Goal: Information Seeking & Learning: Learn about a topic

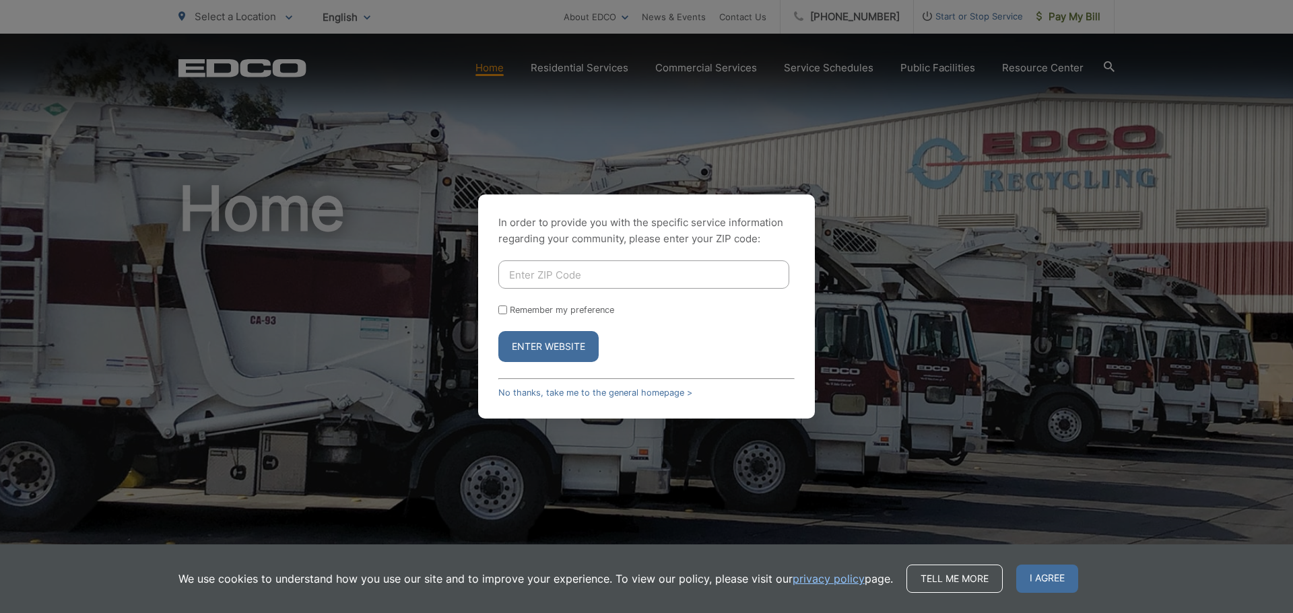
click at [617, 283] on input "Enter ZIP Code" at bounding box center [643, 275] width 291 height 28
type input "92021"
click at [567, 345] on button "Enter Website" at bounding box center [548, 346] width 100 height 31
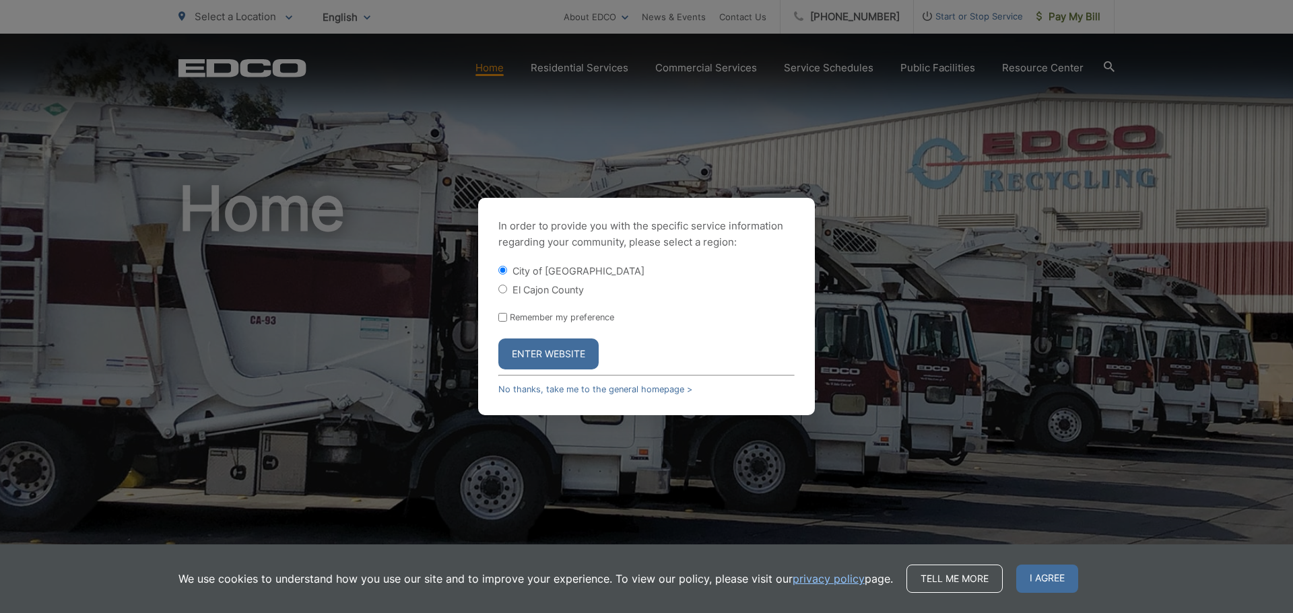
click at [545, 297] on form "City of El Cajon El Cajon County Remember my preference Enter Website" at bounding box center [646, 317] width 296 height 106
click at [545, 288] on label "El Cajon County" at bounding box center [547, 289] width 71 height 11
click at [507, 288] on input "El Cajon County" at bounding box center [502, 289] width 9 height 9
radio input "true"
click at [559, 267] on label "City of [GEOGRAPHIC_DATA]" at bounding box center [578, 270] width 132 height 11
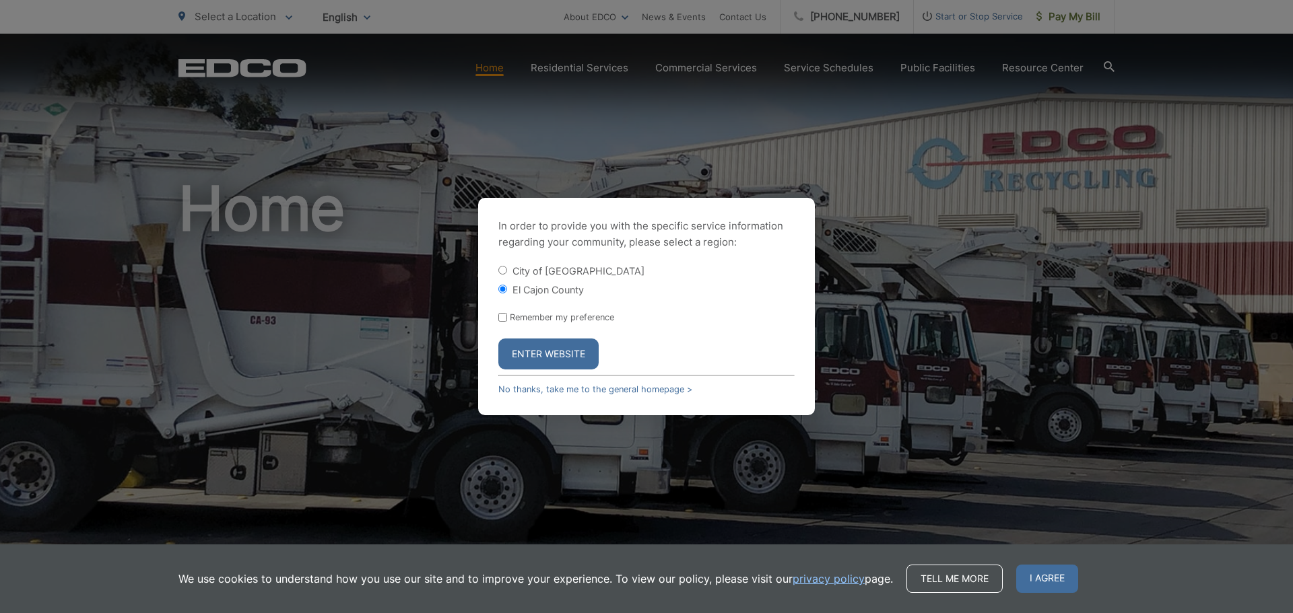
click at [507, 267] on input "City of [GEOGRAPHIC_DATA]" at bounding box center [502, 270] width 9 height 9
radio input "true"
click at [557, 287] on label "El Cajon County" at bounding box center [547, 289] width 71 height 11
click at [507, 287] on input "El Cajon County" at bounding box center [502, 289] width 9 height 9
radio input "true"
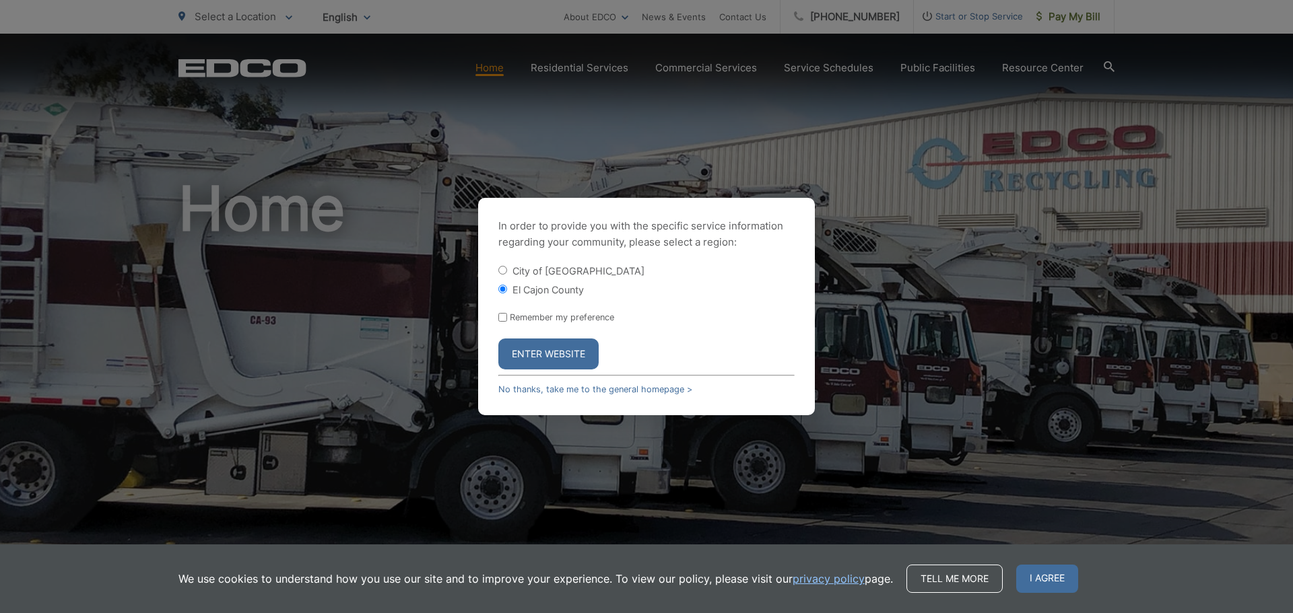
click at [554, 364] on button "Enter Website" at bounding box center [548, 354] width 100 height 31
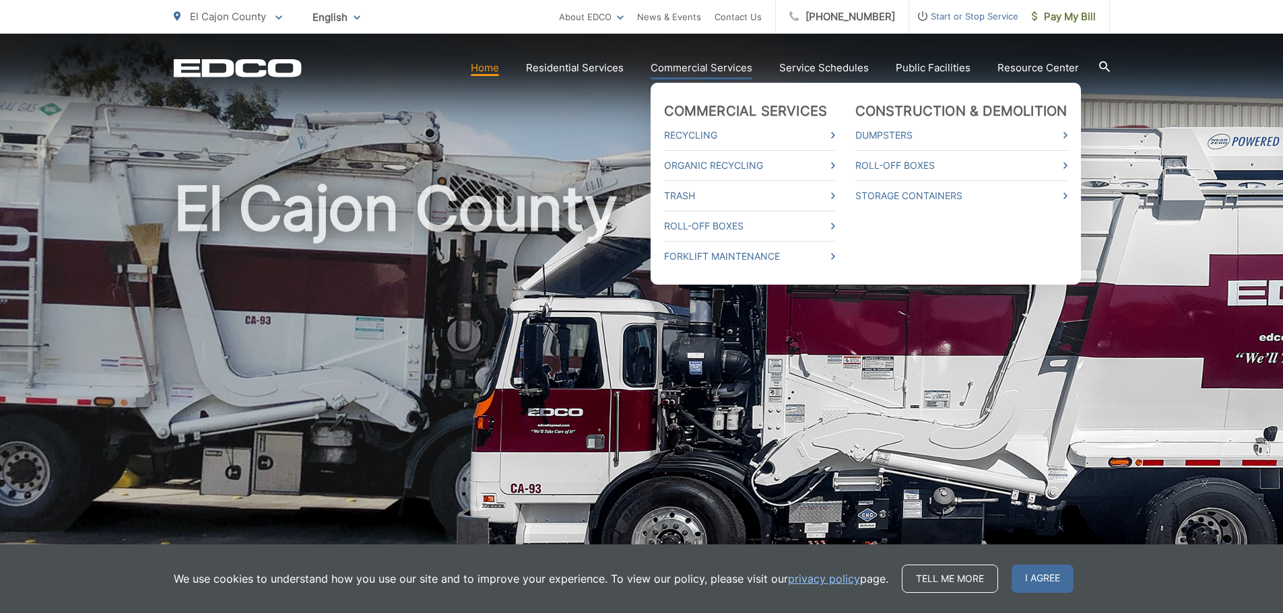
click at [700, 65] on link "Commercial Services" at bounding box center [701, 68] width 102 height 16
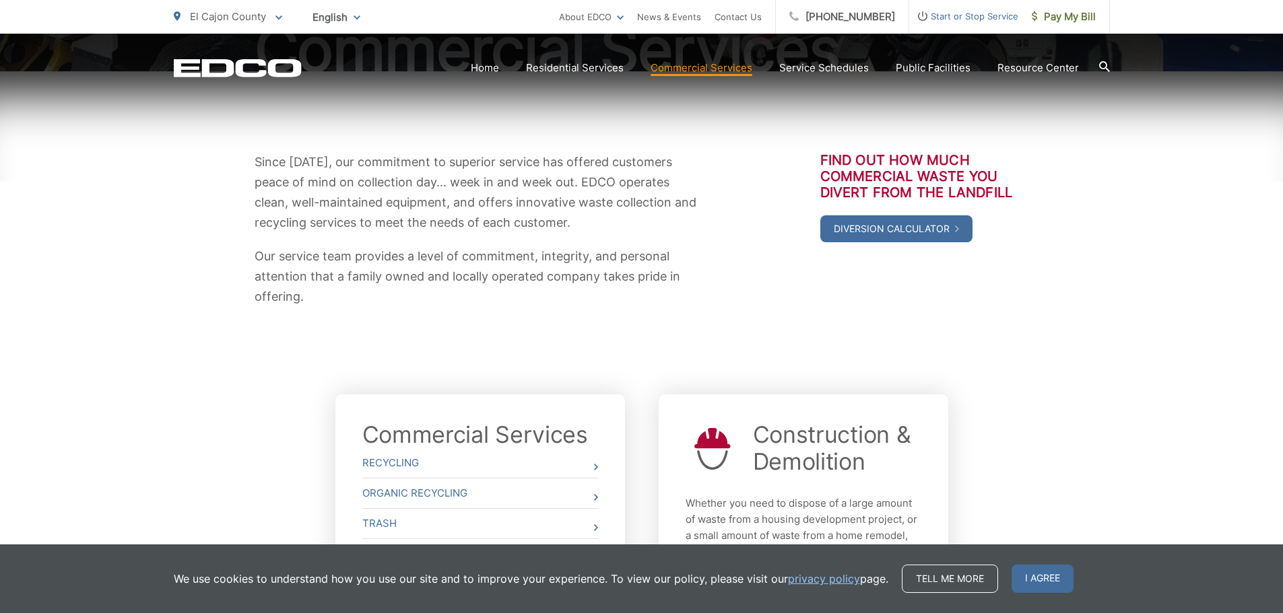
scroll to position [446, 0]
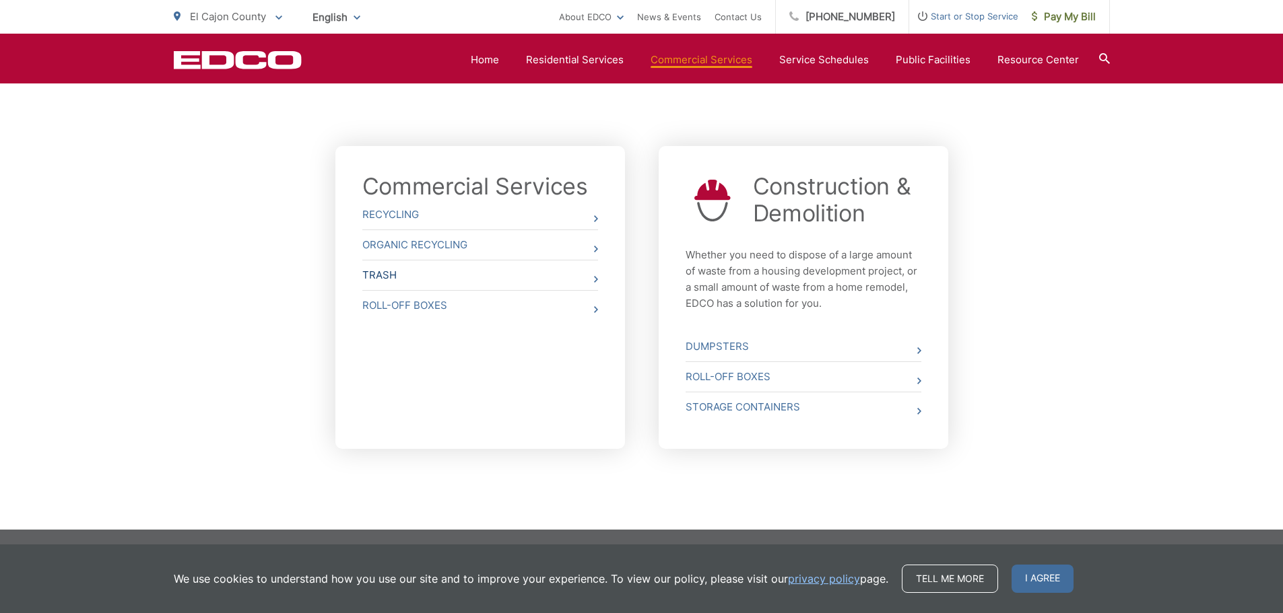
click at [407, 279] on link "Trash" at bounding box center [480, 276] width 236 height 30
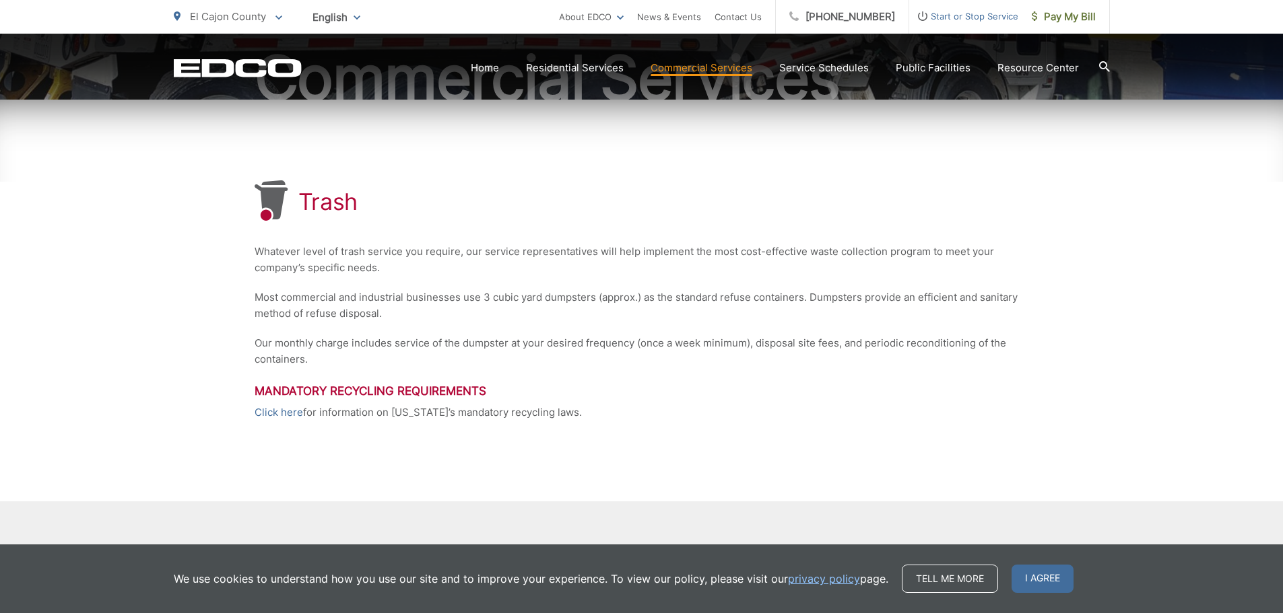
scroll to position [263, 0]
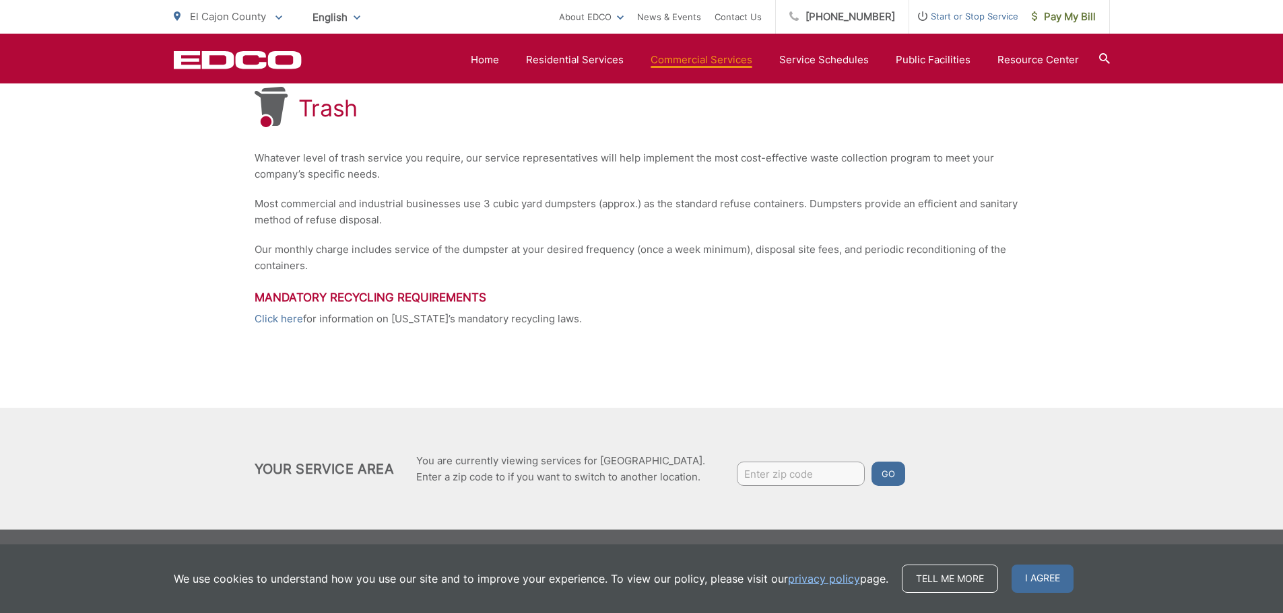
drag, startPoint x: 817, startPoint y: 461, endPoint x: 816, endPoint y: 470, distance: 9.5
click at [817, 464] on div "Your Service Area You are currently viewing services for El Cajon County. Enter…" at bounding box center [641, 468] width 774 height 41
click at [816, 474] on input "Enter zip code" at bounding box center [801, 474] width 128 height 24
click at [816, 479] on input "Enter zip code" at bounding box center [801, 474] width 128 height 24
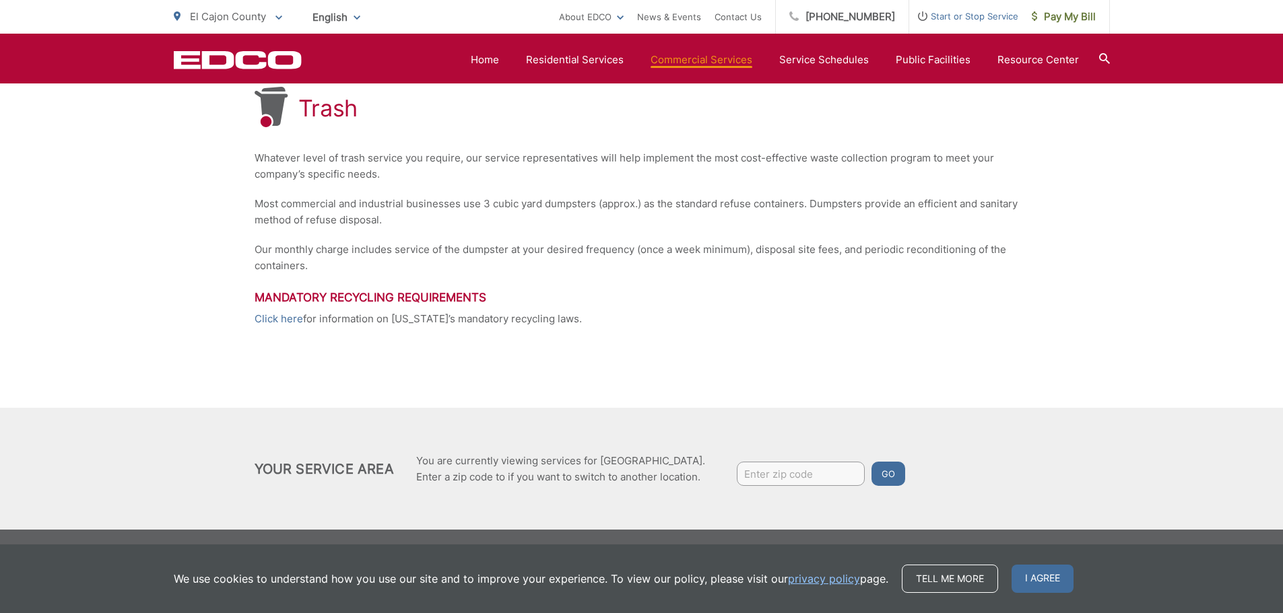
click at [815, 480] on input "Enter zip code" at bounding box center [801, 474] width 128 height 24
click at [849, 382] on div "Trash Whatever level of trash service you require, our service representatives …" at bounding box center [641, 207] width 774 height 402
click at [830, 385] on div "Trash Whatever level of trash service you require, our service representatives …" at bounding box center [641, 207] width 774 height 402
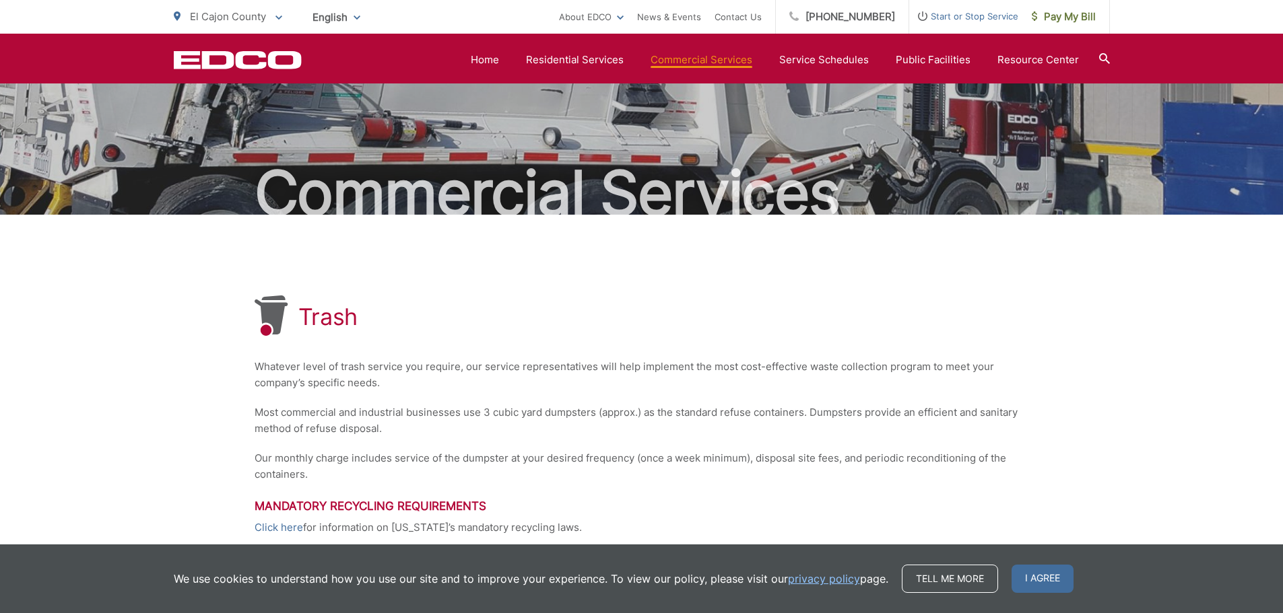
scroll to position [0, 0]
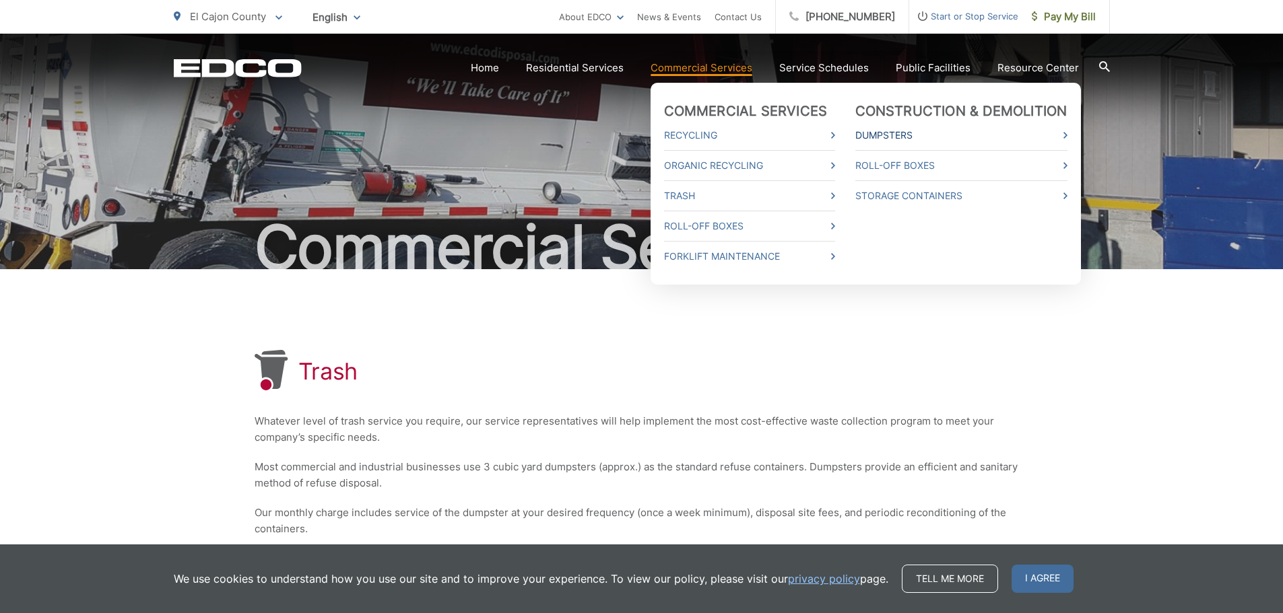
click at [905, 132] on link "Dumpsters" at bounding box center [961, 135] width 212 height 16
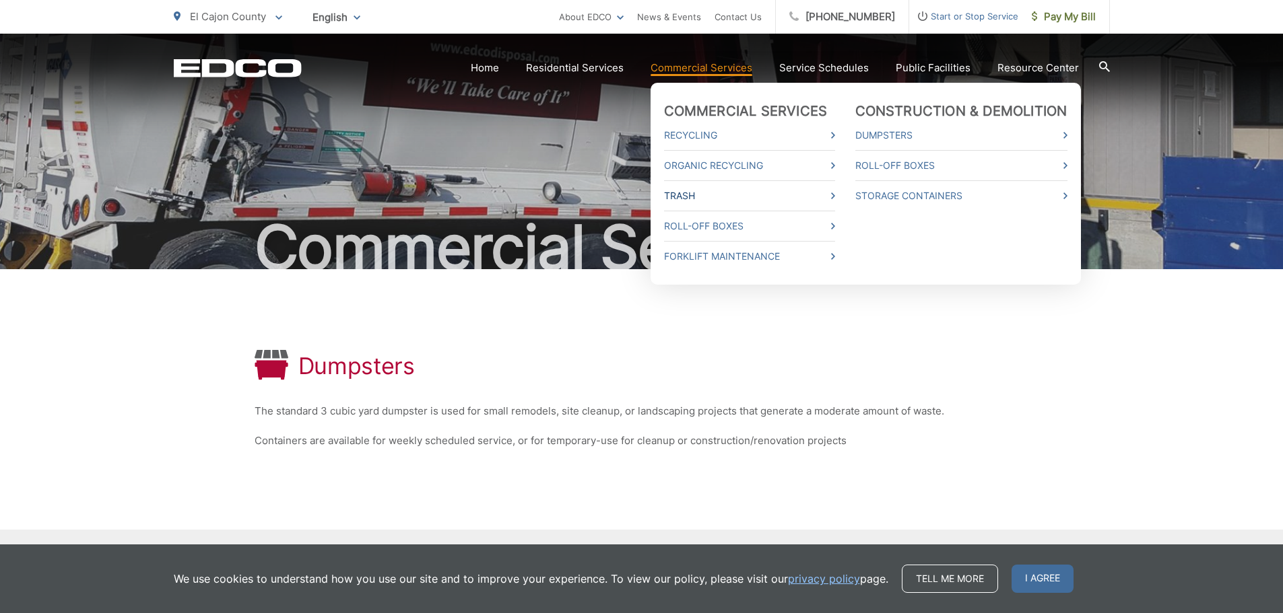
click at [696, 202] on link "Trash" at bounding box center [749, 196] width 171 height 16
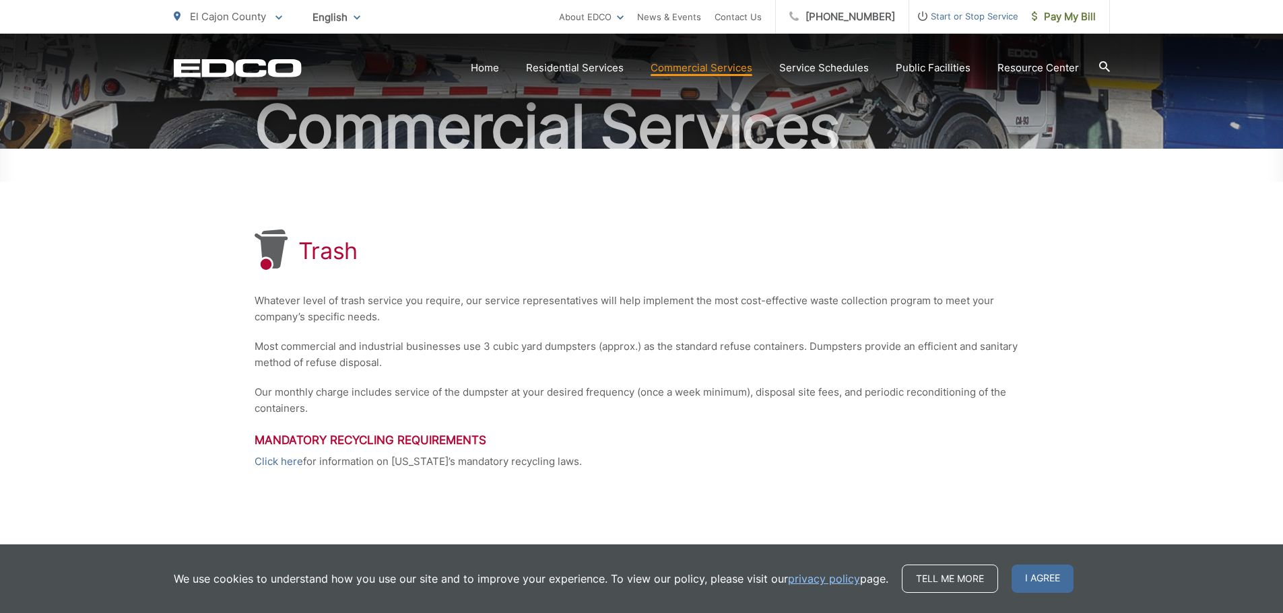
scroll to position [263, 0]
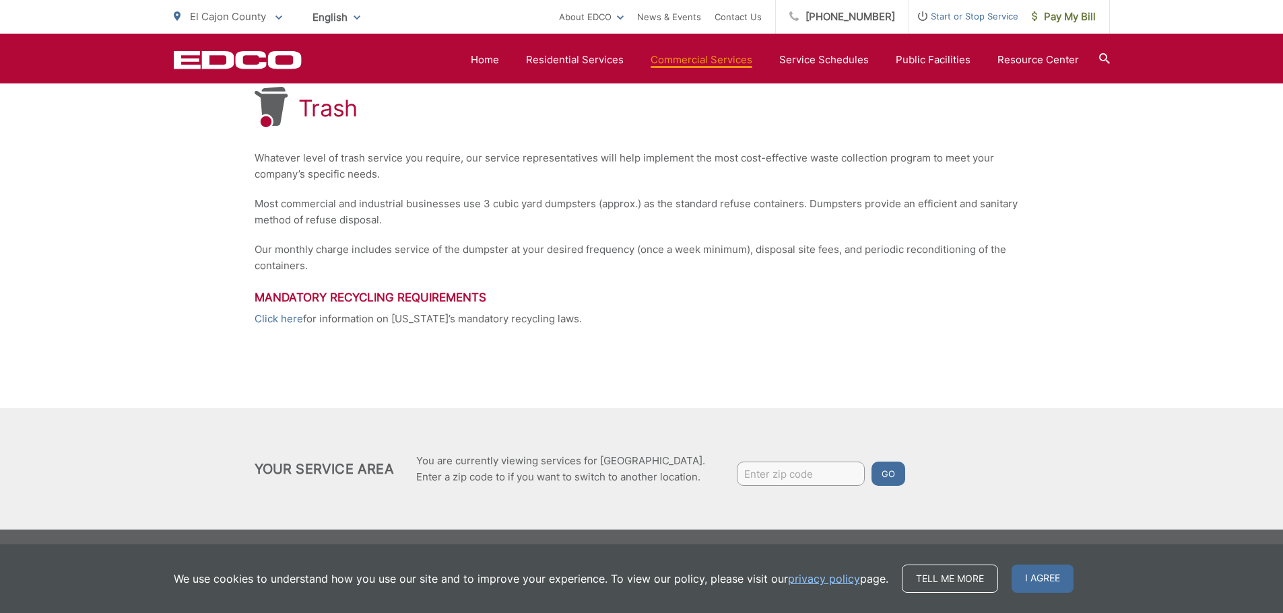
click at [1127, 242] on div "Trash Whatever level of trash service you require, our service representatives …" at bounding box center [641, 268] width 1283 height 524
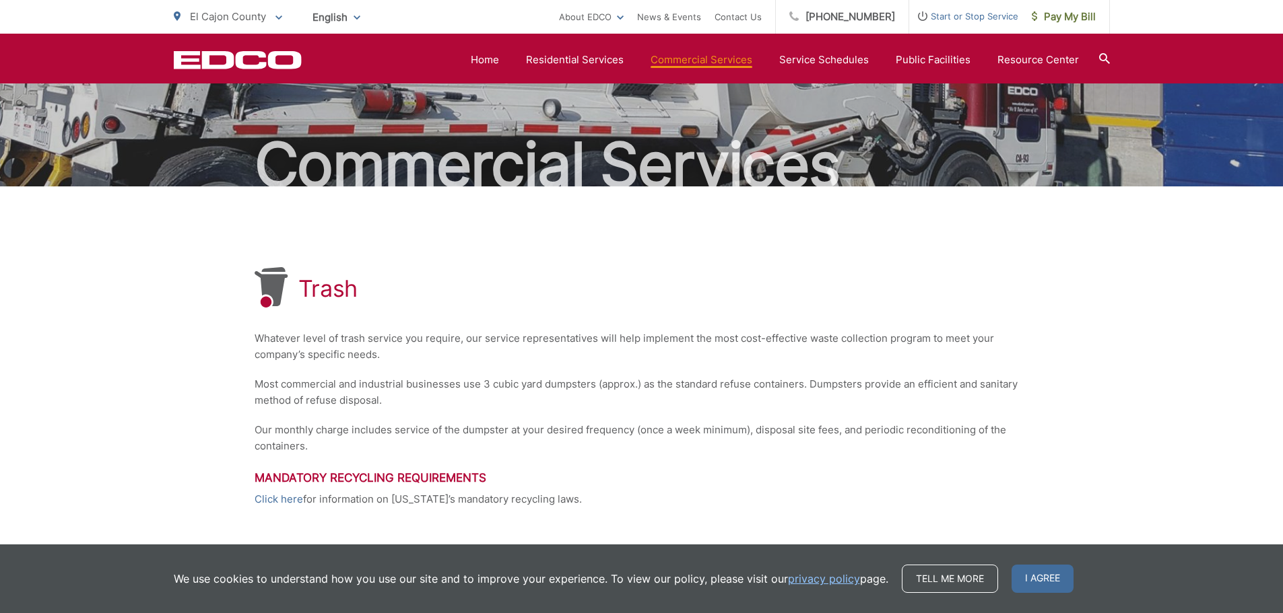
scroll to position [0, 0]
